Goal: Task Accomplishment & Management: Use online tool/utility

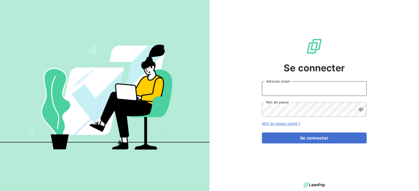
drag, startPoint x: 311, startPoint y: 86, endPoint x: 316, endPoint y: 93, distance: 8.6
click at [311, 86] on input "Adresse email" at bounding box center [314, 88] width 105 height 15
type input "[EMAIL_ADDRESS][DOMAIN_NAME]"
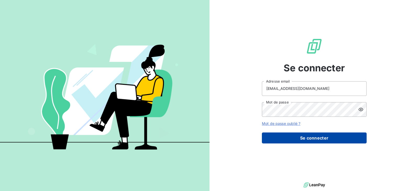
click at [302, 138] on button "Se connecter" at bounding box center [314, 138] width 105 height 11
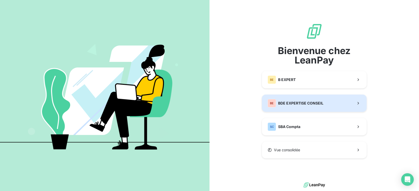
click at [295, 107] on div "BE BDE EXPERTISE CONSEIL" at bounding box center [296, 103] width 56 height 8
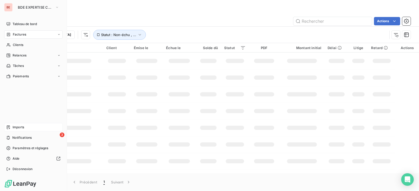
click at [26, 127] on div "Imports" at bounding box center [33, 127] width 58 height 8
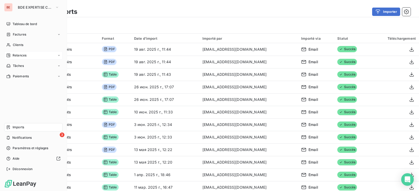
click at [20, 58] on span "Relances" at bounding box center [20, 55] width 14 height 5
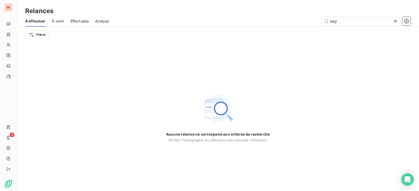
click at [395, 21] on icon at bounding box center [395, 21] width 5 height 5
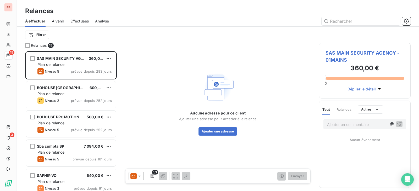
scroll to position [136, 88]
click at [140, 175] on icon at bounding box center [139, 176] width 5 height 5
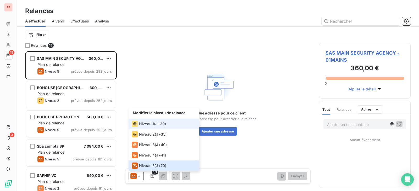
click at [144, 124] on span "Niveau 1" at bounding box center [146, 124] width 15 height 5
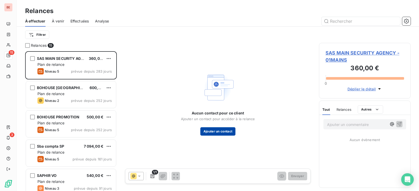
click at [218, 129] on button "Ajouter un contact" at bounding box center [217, 132] width 35 height 8
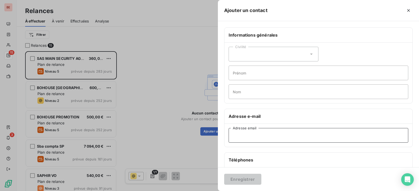
click at [250, 138] on input "Adresse email" at bounding box center [319, 135] width 180 height 15
paste input "[EMAIL_ADDRESS][DOMAIN_NAME]"
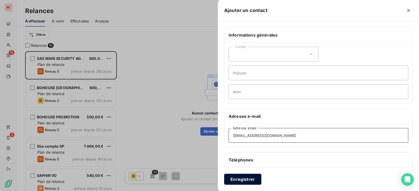
type input "[EMAIL_ADDRESS][DOMAIN_NAME]"
click at [244, 179] on button "Enregistrer" at bounding box center [242, 179] width 37 height 11
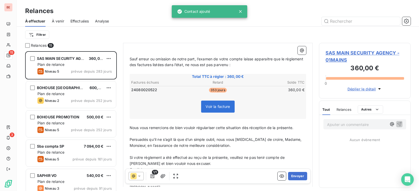
scroll to position [79, 0]
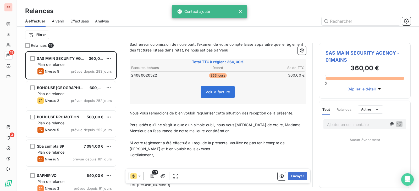
click at [142, 174] on div at bounding box center [136, 176] width 15 height 8
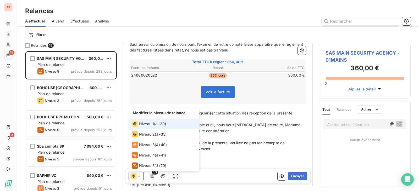
click at [154, 122] on div "Niveau 1 ( J+30 )" at bounding box center [149, 124] width 34 height 6
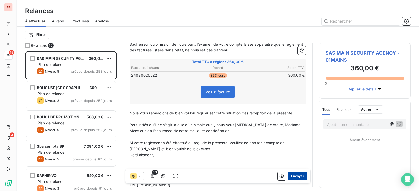
click at [294, 178] on button "Envoyer" at bounding box center [297, 176] width 19 height 8
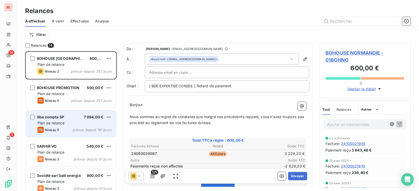
click at [72, 126] on div "Sba compta SP 7 094,00 € Plan de relance Niveau 5 prévue depuis 161 jours" at bounding box center [71, 124] width 90 height 27
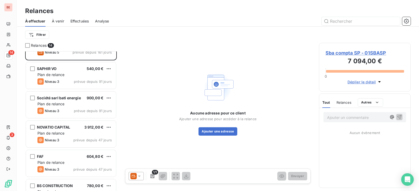
scroll to position [79, 0]
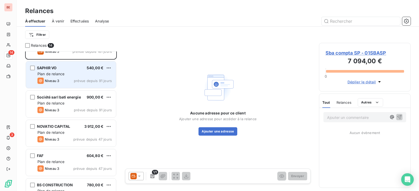
click at [68, 74] on div "Plan de relance" at bounding box center [74, 74] width 74 height 5
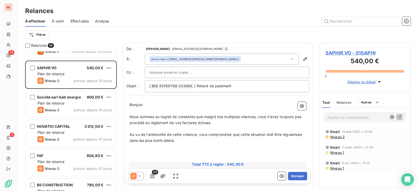
click at [142, 177] on icon at bounding box center [139, 176] width 5 height 5
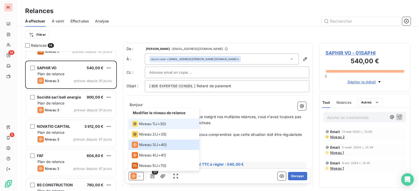
click at [151, 125] on span "Niveau 1" at bounding box center [146, 124] width 15 height 5
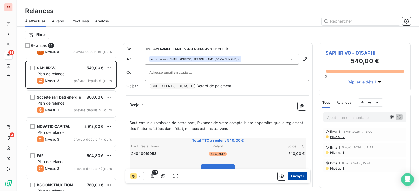
click at [290, 179] on button "Envoyer" at bounding box center [297, 176] width 19 height 8
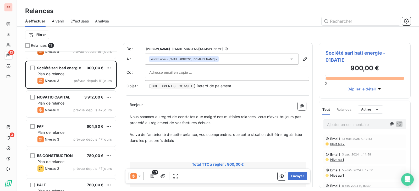
click at [143, 175] on div at bounding box center [136, 176] width 15 height 8
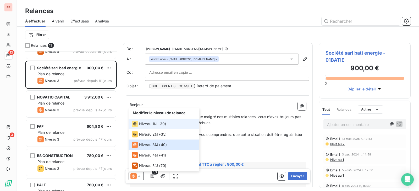
click at [153, 127] on div "Niveau 1" at bounding box center [143, 124] width 22 height 6
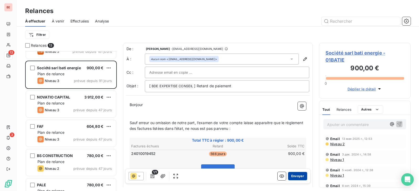
click at [296, 174] on button "Envoyer" at bounding box center [297, 176] width 19 height 8
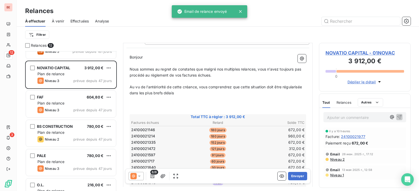
scroll to position [53, 0]
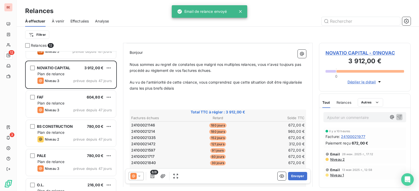
click at [139, 178] on icon at bounding box center [139, 176] width 5 height 5
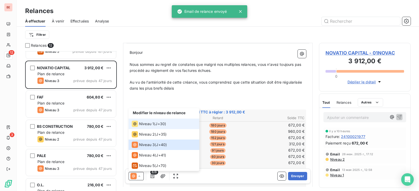
click at [145, 126] on span "Niveau 1" at bounding box center [146, 124] width 15 height 5
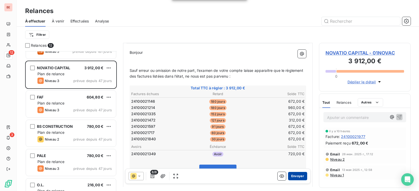
click at [290, 176] on button "Envoyer" at bounding box center [297, 176] width 19 height 8
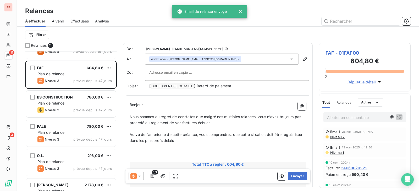
click at [140, 173] on div at bounding box center [136, 176] width 15 height 8
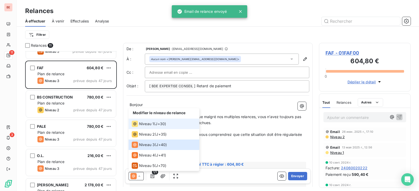
click at [147, 128] on li "Niveau 1 ( J+30 )" at bounding box center [164, 124] width 71 height 10
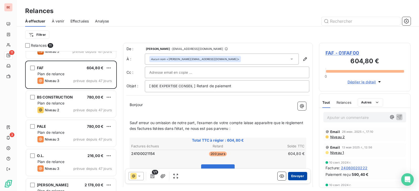
click at [297, 174] on button "Envoyer" at bounding box center [297, 176] width 19 height 8
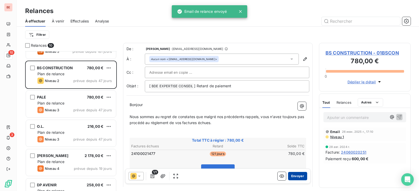
click at [297, 174] on button "Envoyer" at bounding box center [297, 176] width 19 height 8
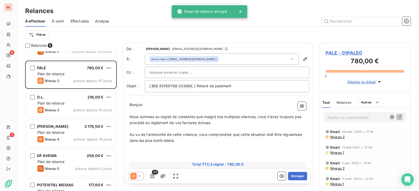
click at [143, 175] on div at bounding box center [136, 176] width 15 height 8
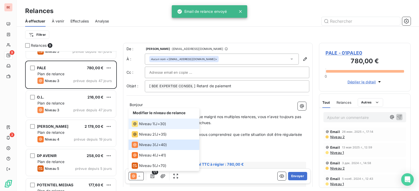
click at [154, 124] on div "Niveau 1 ( J+30 )" at bounding box center [149, 124] width 34 height 6
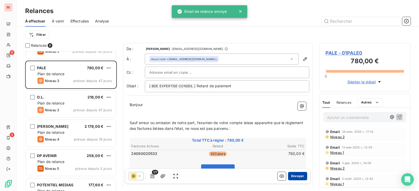
click at [297, 178] on button "Envoyer" at bounding box center [297, 176] width 19 height 8
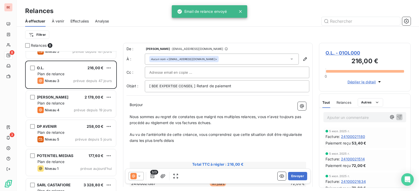
click at [141, 175] on icon at bounding box center [139, 176] width 5 height 5
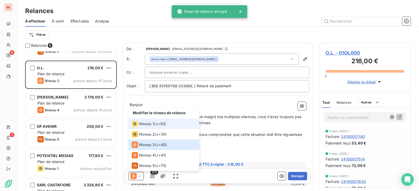
click at [147, 127] on span "Niveau 1" at bounding box center [146, 124] width 15 height 5
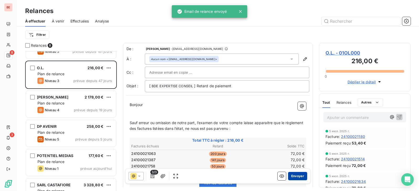
click at [291, 177] on button "Envoyer" at bounding box center [297, 176] width 19 height 8
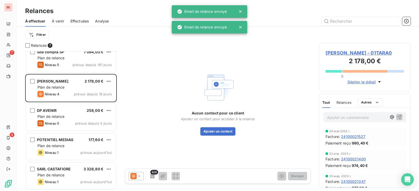
scroll to position [65, 0]
click at [138, 177] on icon at bounding box center [139, 176] width 5 height 5
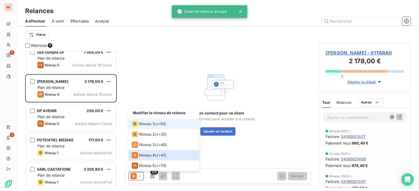
click at [148, 126] on span "Niveau 1" at bounding box center [146, 124] width 15 height 5
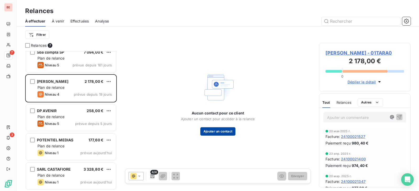
click at [216, 131] on button "Ajouter un contact" at bounding box center [217, 132] width 35 height 8
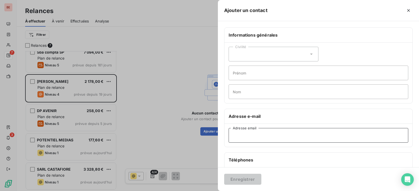
drag, startPoint x: 251, startPoint y: 137, endPoint x: 248, endPoint y: 143, distance: 6.7
click at [251, 137] on input "Adresse email" at bounding box center [319, 135] width 180 height 15
paste input "rythme73@hotmail.com"
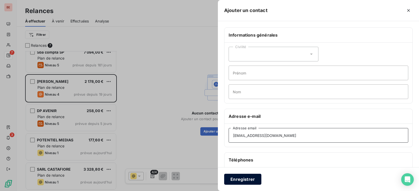
type input "rythme73@hotmail.com"
click at [246, 178] on button "Enregistrer" at bounding box center [242, 179] width 37 height 11
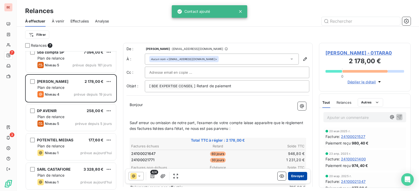
click at [292, 176] on button "Envoyer" at bounding box center [297, 176] width 19 height 8
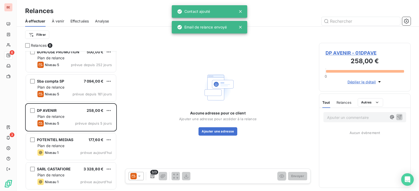
scroll to position [36, 0]
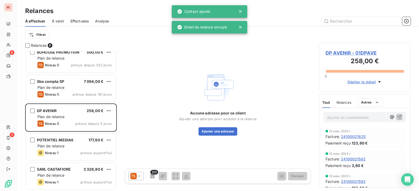
click at [142, 175] on icon at bounding box center [139, 176] width 5 height 5
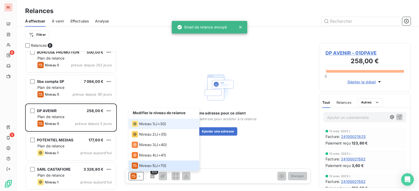
click at [157, 125] on span "J+30 )" at bounding box center [160, 124] width 11 height 5
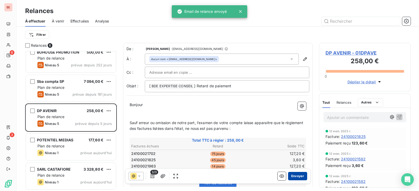
click at [292, 178] on button "Envoyer" at bounding box center [297, 176] width 19 height 8
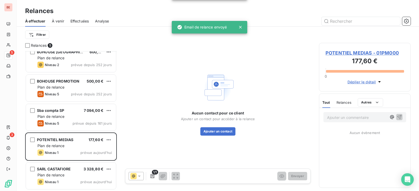
scroll to position [7, 0]
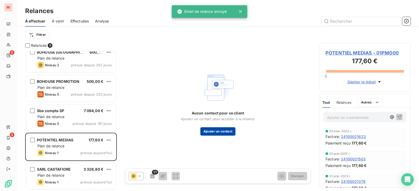
click at [215, 133] on button "Ajouter un contact" at bounding box center [217, 132] width 35 height 8
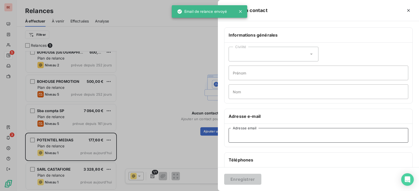
click at [245, 141] on input "Adresse email" at bounding box center [319, 135] width 180 height 15
paste input "elisabeth@potentielmedias.com"
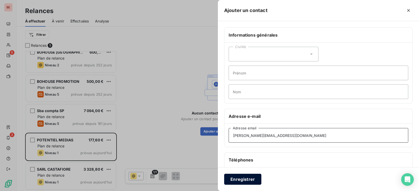
type input "elisabeth@potentielmedias.com"
click at [245, 176] on button "Enregistrer" at bounding box center [242, 179] width 37 height 11
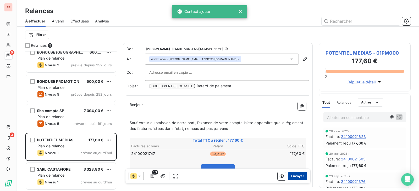
click at [296, 175] on button "Envoyer" at bounding box center [297, 176] width 19 height 8
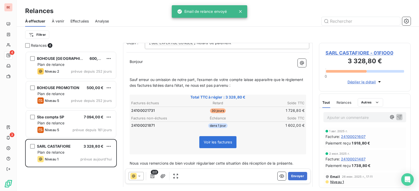
scroll to position [53, 0]
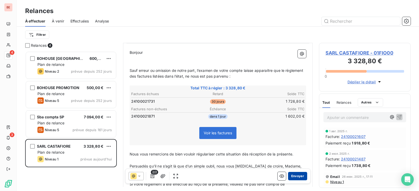
click at [297, 177] on button "Envoyer" at bounding box center [297, 176] width 19 height 8
